Goal: Information Seeking & Learning: Learn about a topic

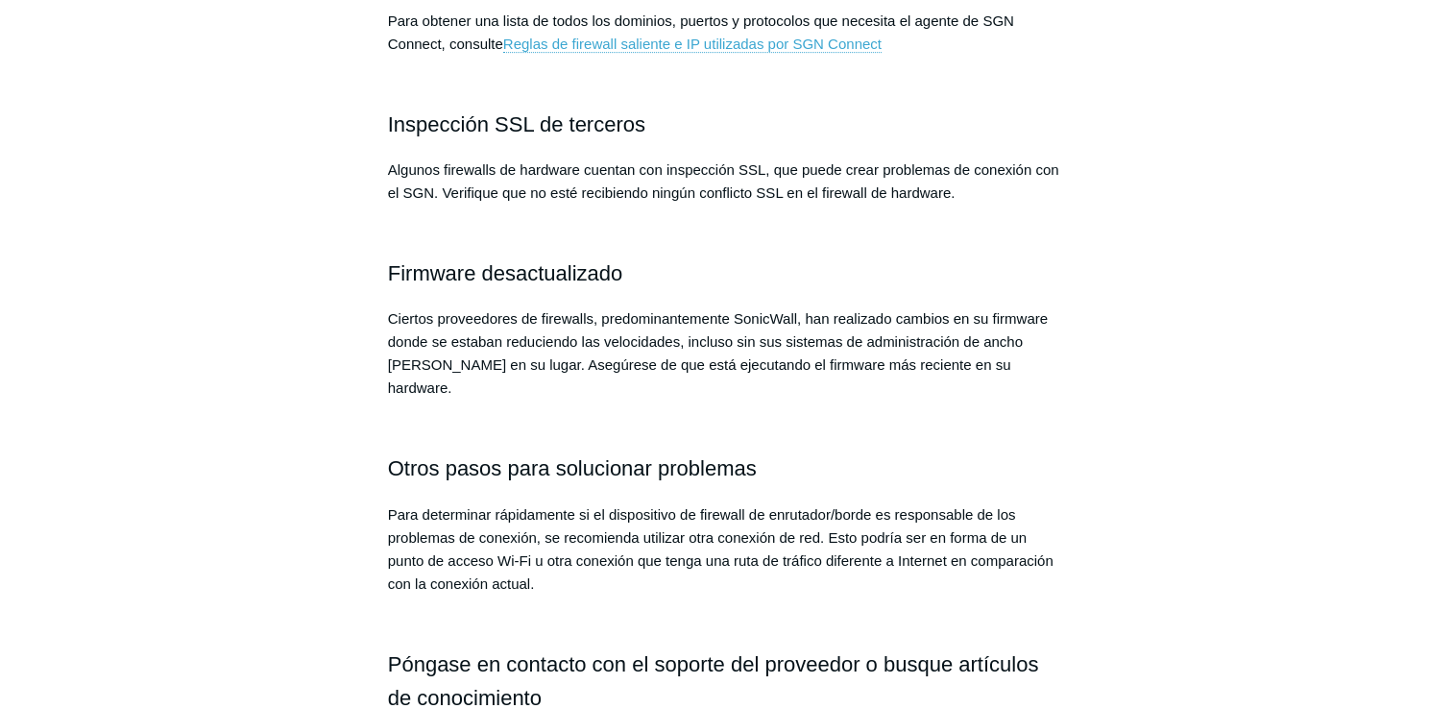
scroll to position [960, 0]
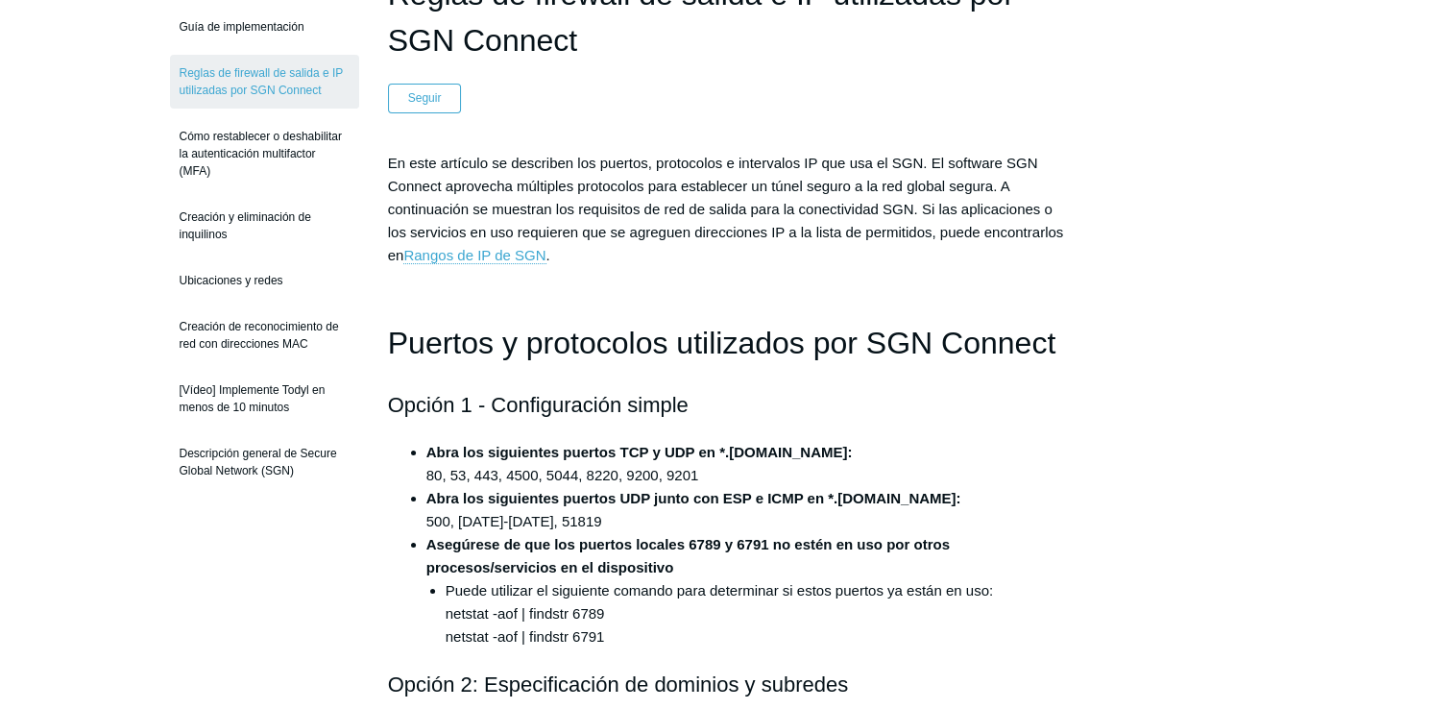
scroll to position [192, 0]
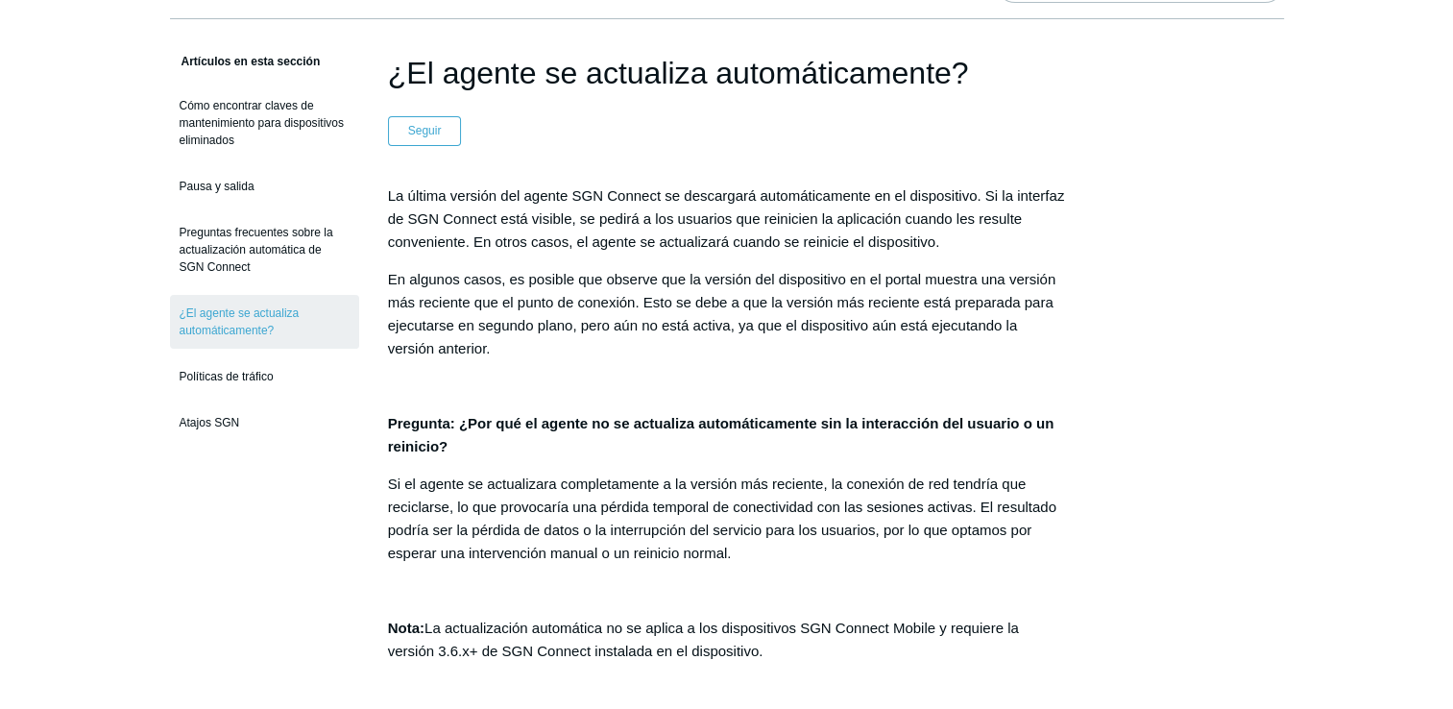
scroll to position [96, 0]
